Goal: Task Accomplishment & Management: Manage account settings

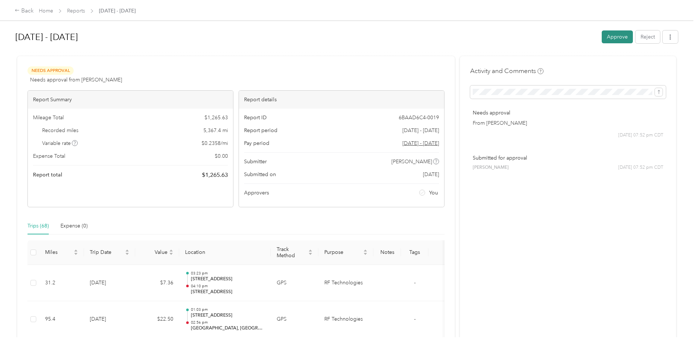
click at [609, 36] on button "Approve" at bounding box center [617, 36] width 31 height 13
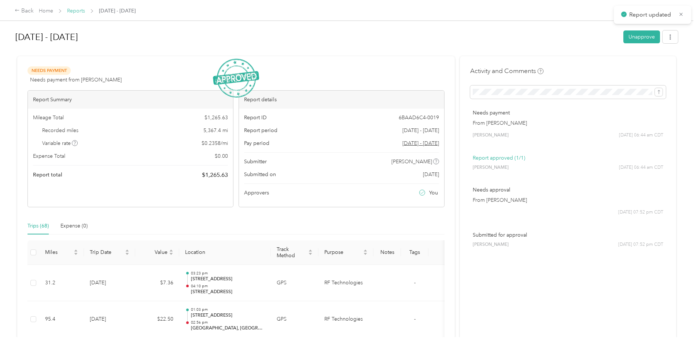
click at [81, 10] on link "Reports" at bounding box center [76, 11] width 18 height 6
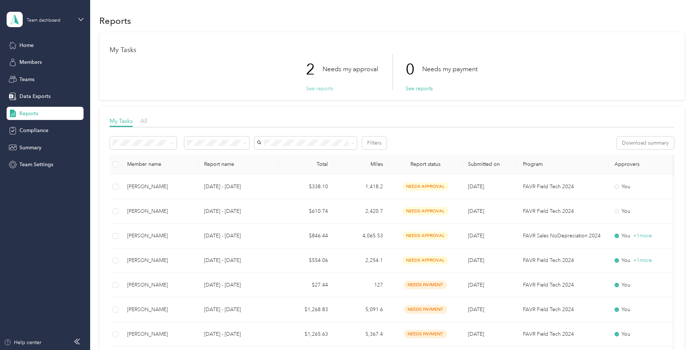
click at [324, 90] on button "See reports" at bounding box center [319, 89] width 27 height 8
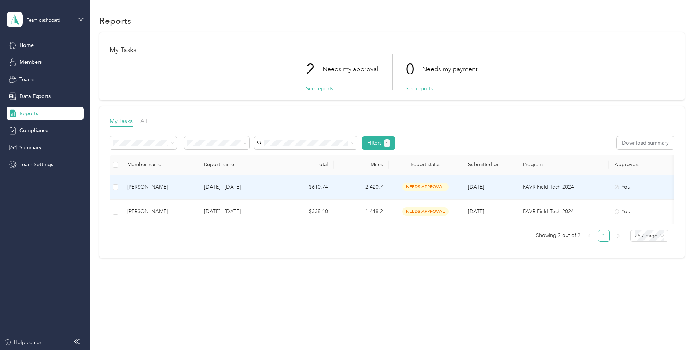
click at [111, 188] on td at bounding box center [116, 187] width 12 height 25
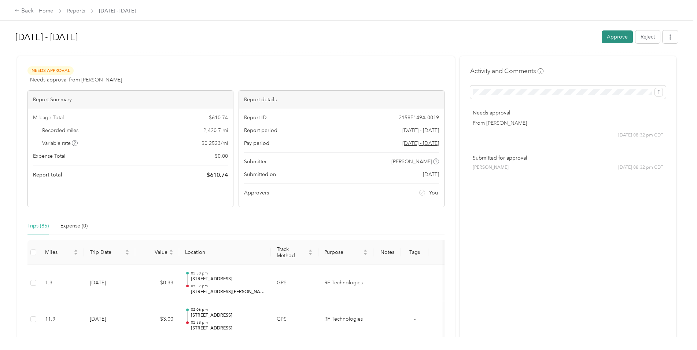
click at [608, 38] on button "Approve" at bounding box center [617, 36] width 31 height 13
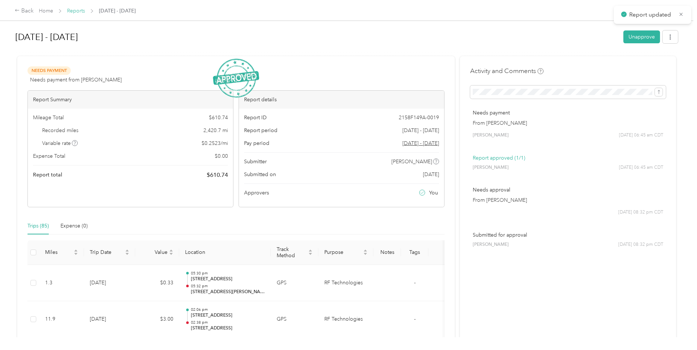
click at [76, 10] on link "Reports" at bounding box center [76, 11] width 18 height 6
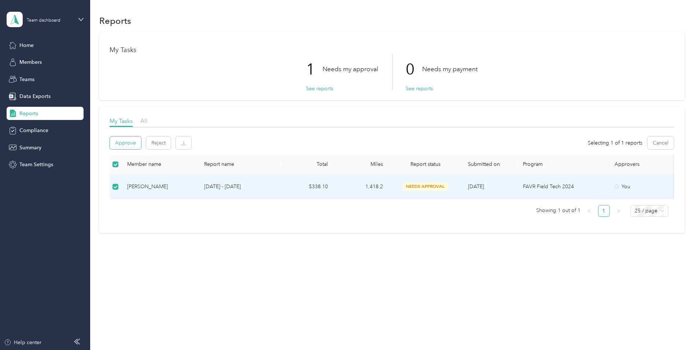
click at [137, 144] on button "Approve" at bounding box center [125, 142] width 31 height 13
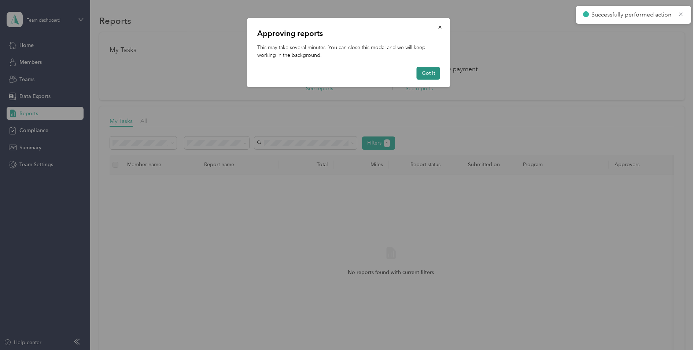
click at [429, 72] on button "Got it" at bounding box center [428, 73] width 23 height 13
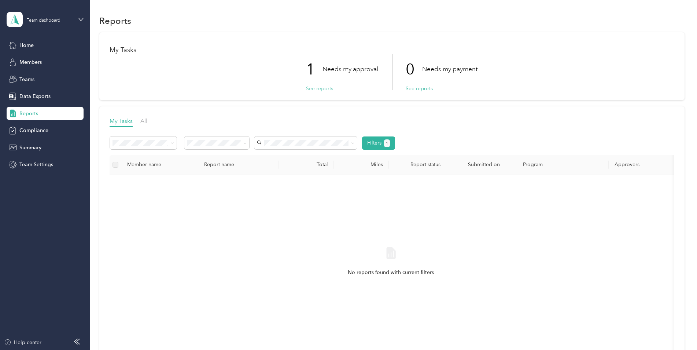
click at [317, 89] on button "See reports" at bounding box center [319, 89] width 27 height 8
click at [327, 85] on button "See reports" at bounding box center [319, 89] width 27 height 8
click at [29, 113] on span "Reports" at bounding box center [28, 114] width 19 height 8
click at [32, 97] on span "Data Exports" at bounding box center [34, 96] width 31 height 8
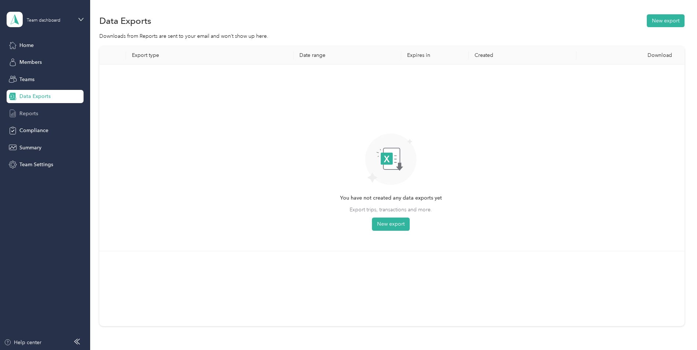
click at [30, 116] on span "Reports" at bounding box center [28, 114] width 19 height 8
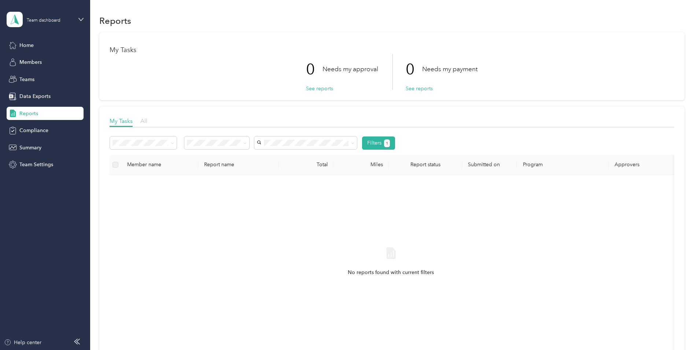
click at [143, 122] on span "All" at bounding box center [143, 120] width 7 height 7
